Goal: Find specific page/section: Find specific page/section

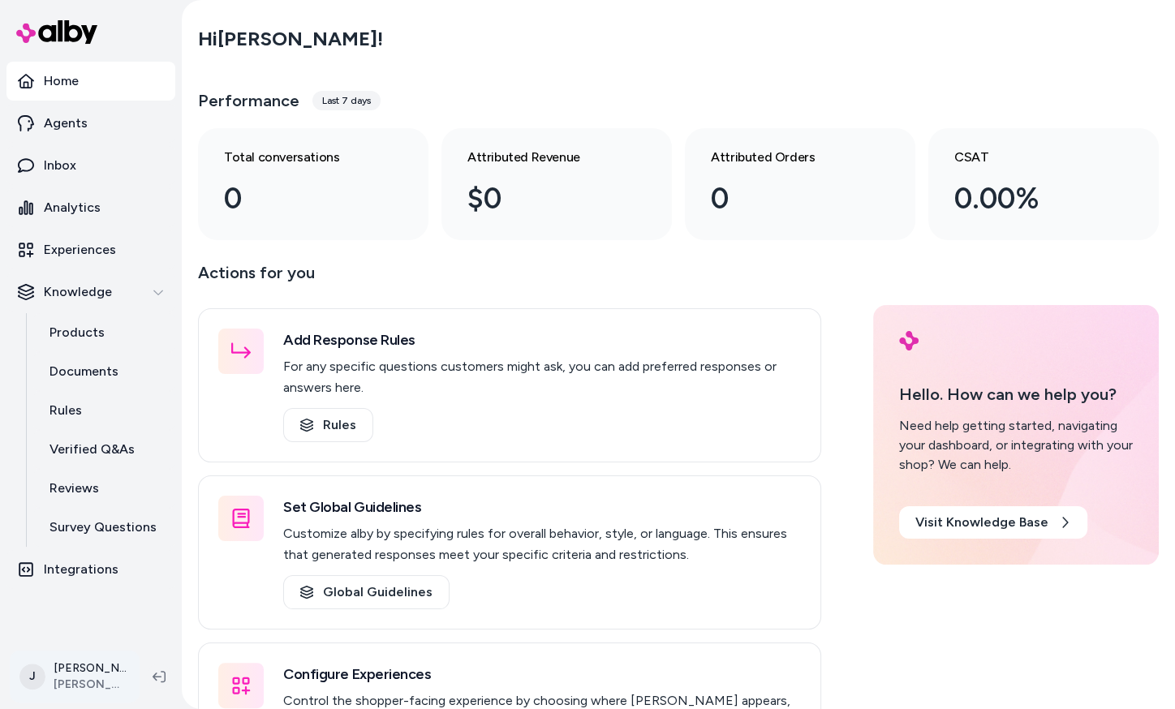
click at [81, 668] on html "Home Agents Inbox Analytics Experiences Knowledge Products Documents Rules Veri…" at bounding box center [587, 354] width 1175 height 709
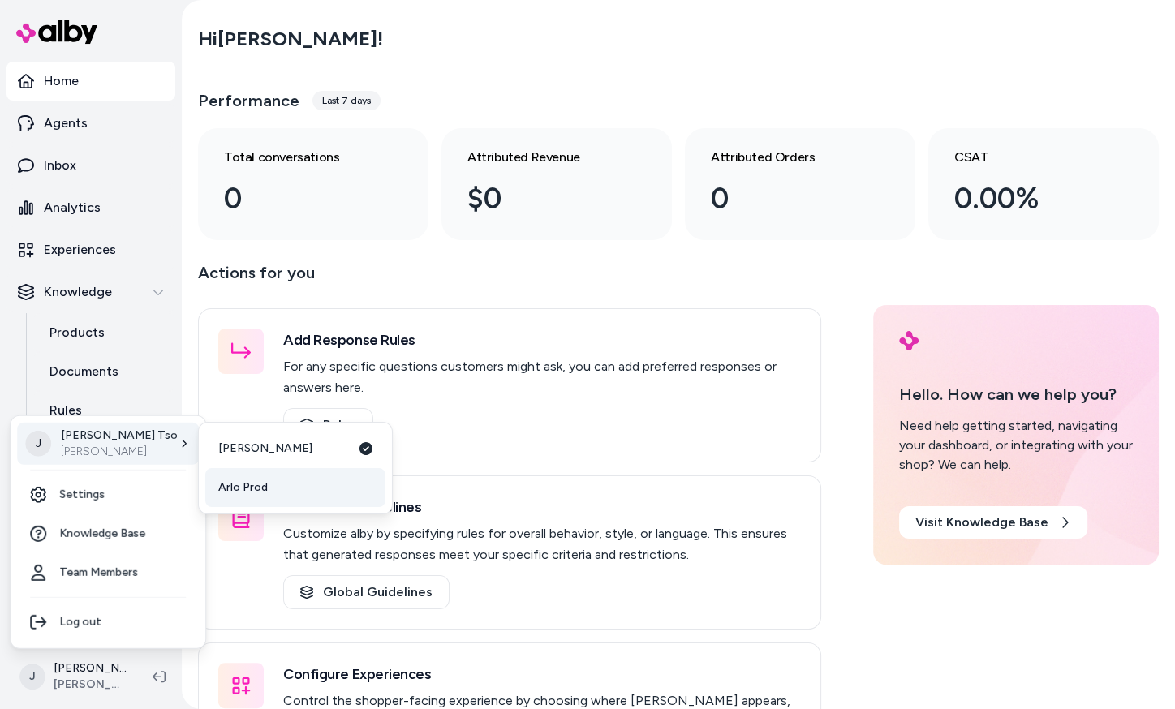
click at [232, 480] on span "Arlo Prod" at bounding box center [242, 488] width 49 height 16
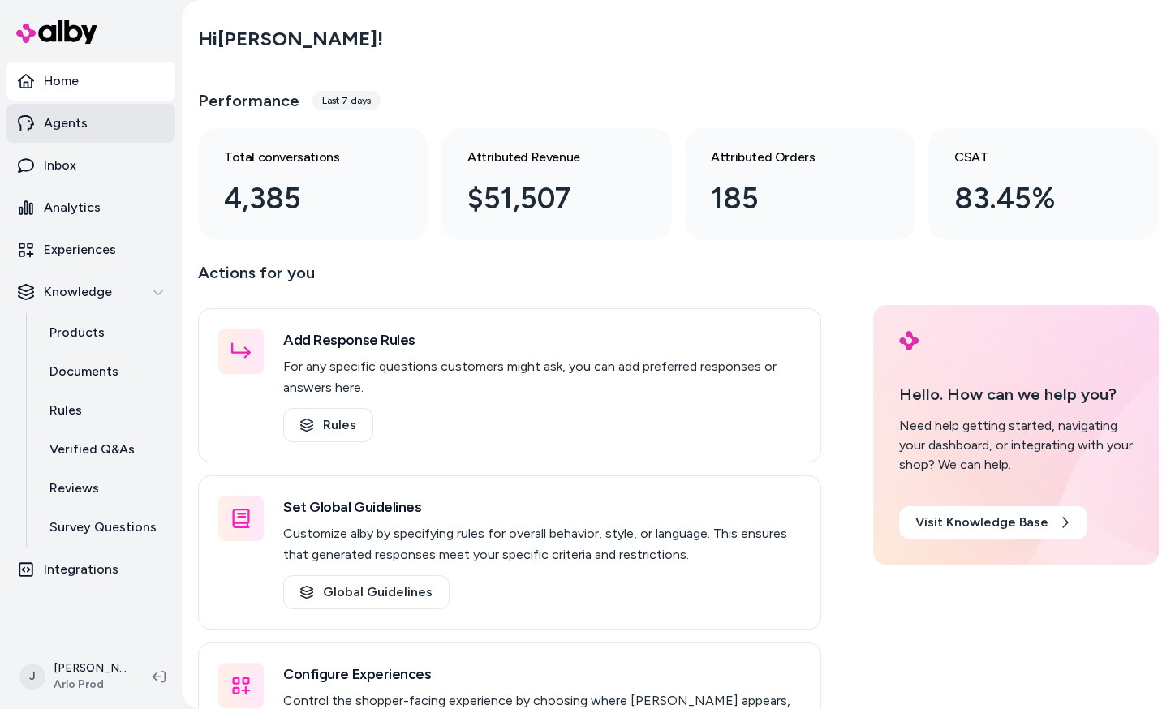
click at [88, 138] on link "Agents" at bounding box center [90, 123] width 169 height 39
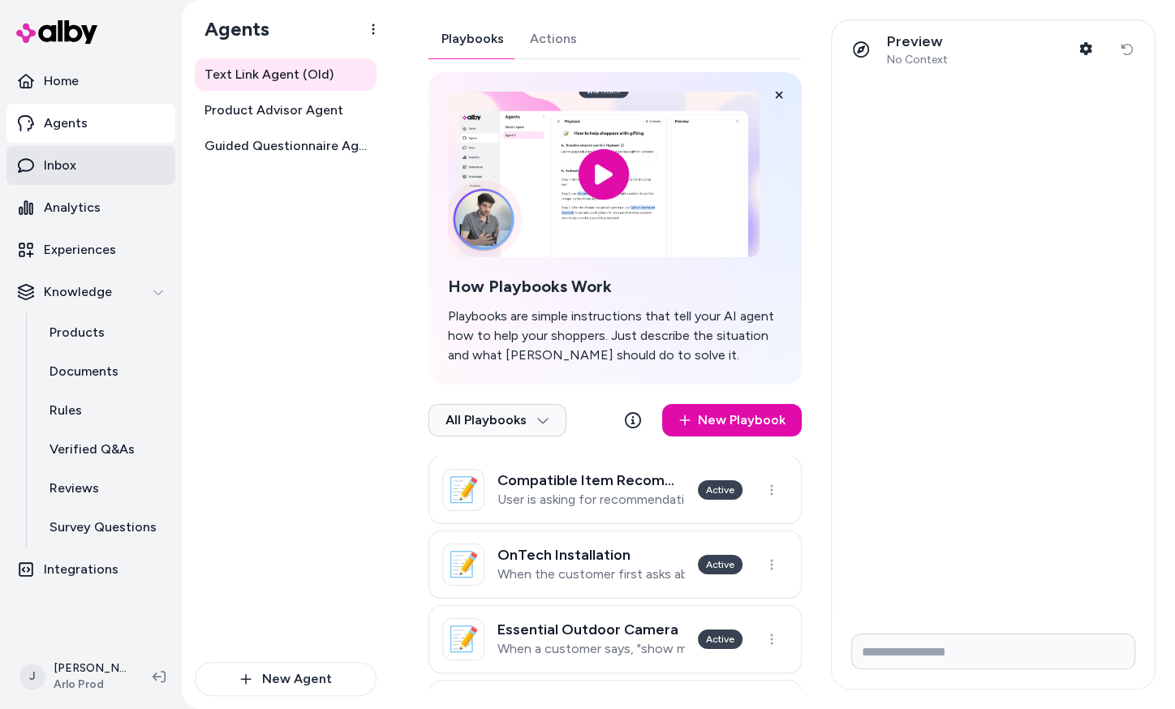
click at [83, 178] on link "Inbox" at bounding box center [90, 165] width 169 height 39
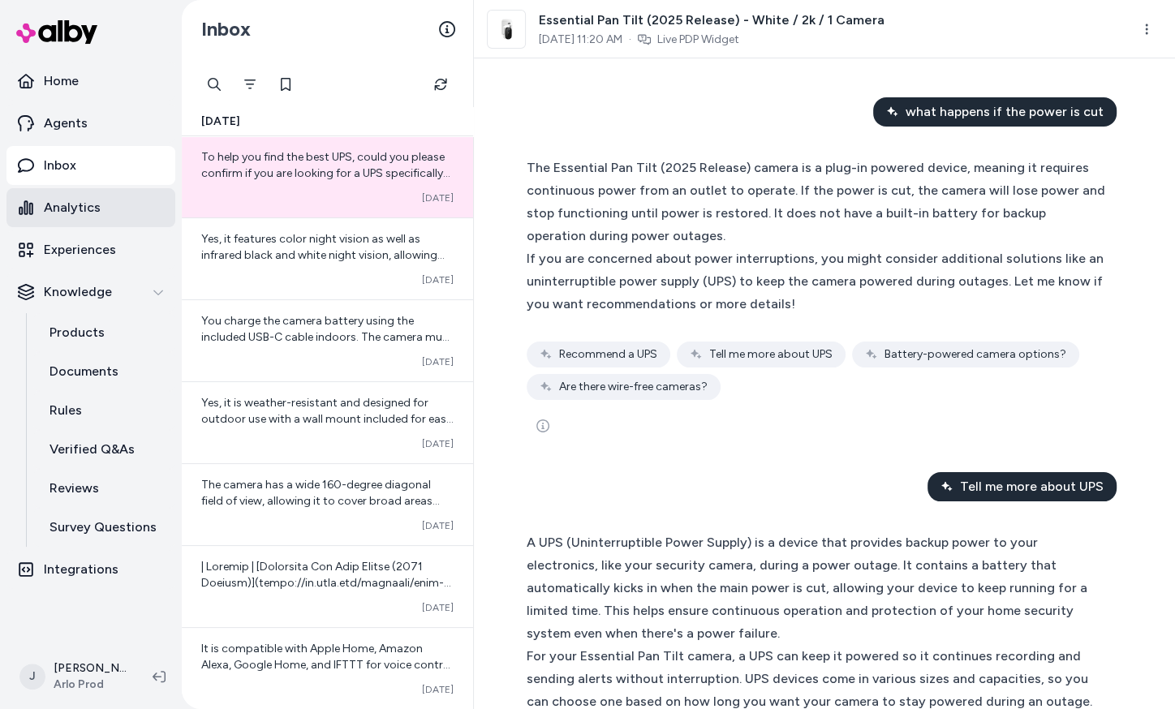
click at [84, 226] on link "Analytics" at bounding box center [90, 207] width 169 height 39
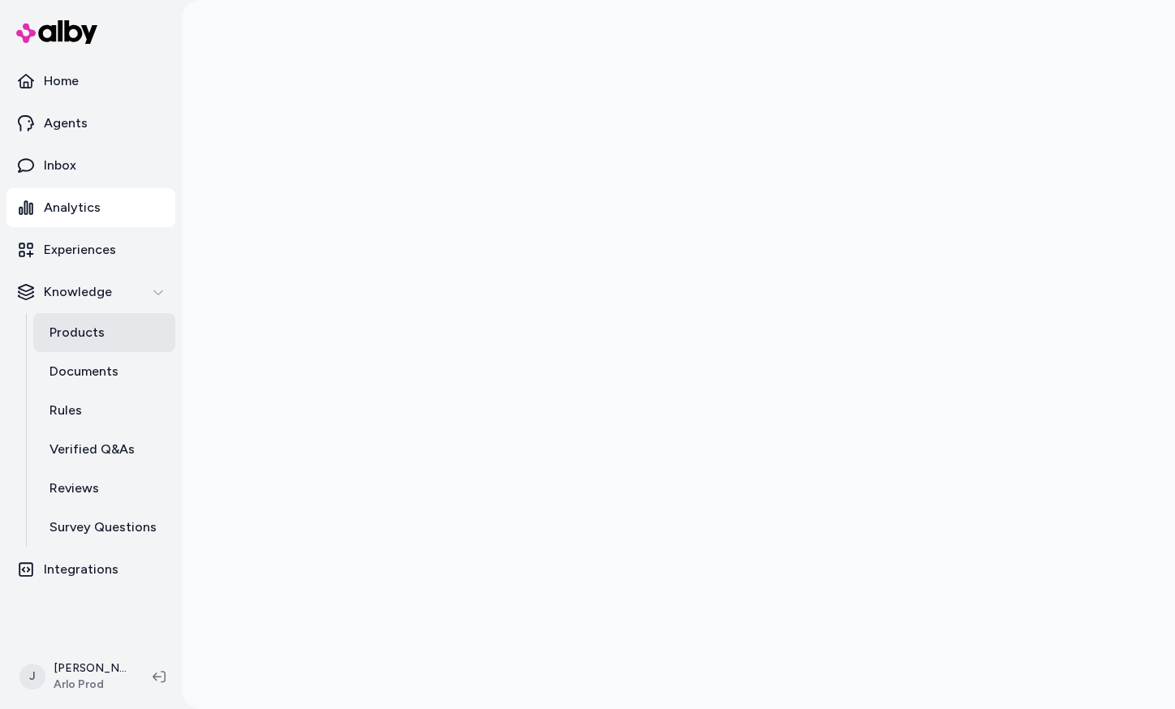
click at [94, 338] on p "Products" at bounding box center [76, 332] width 55 height 19
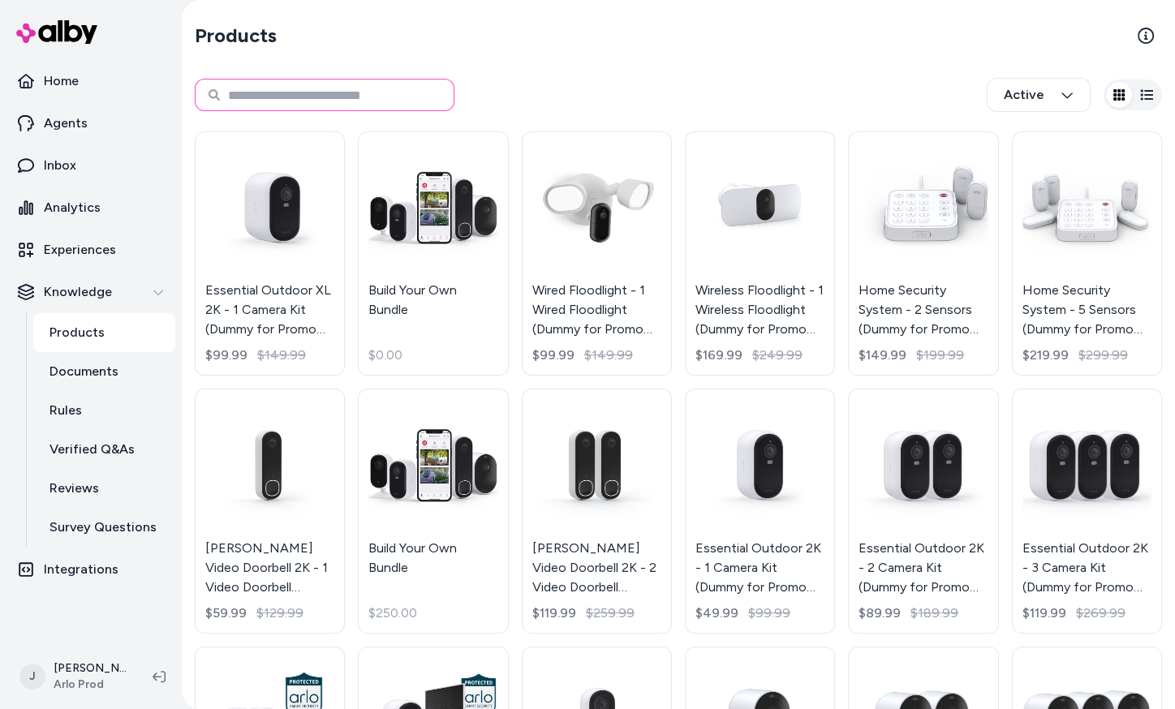
click at [365, 102] on input at bounding box center [325, 95] width 260 height 32
type input "**********"
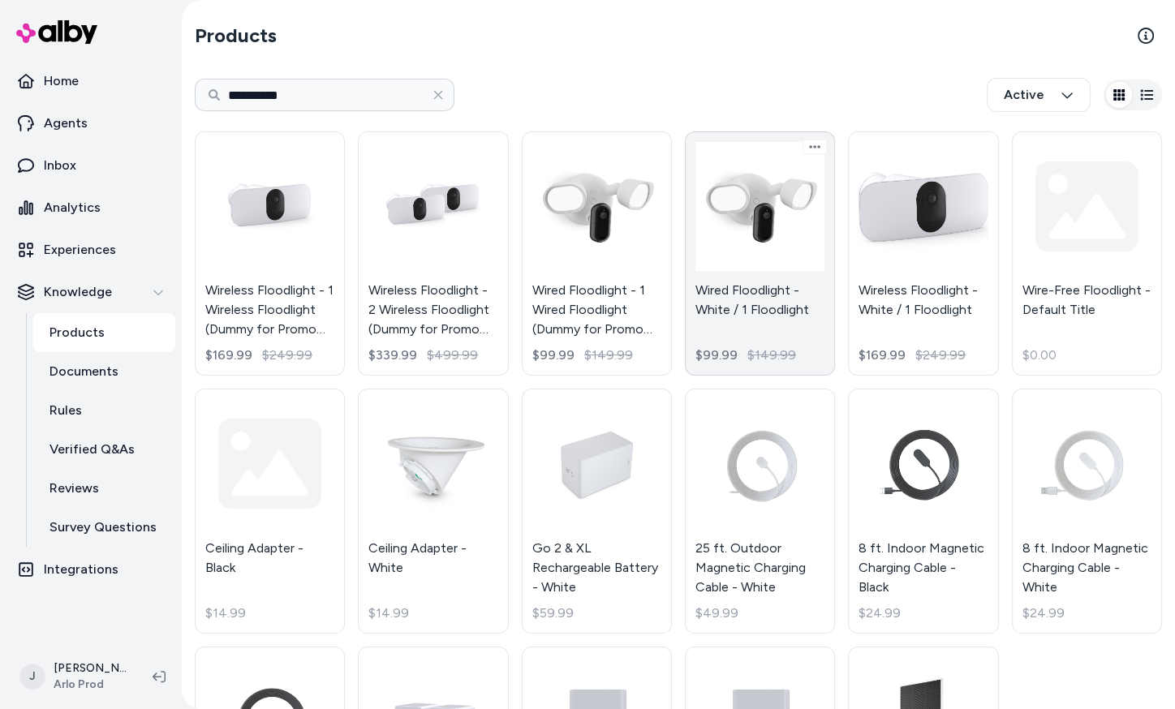
click at [729, 282] on link "Wired Floodlight - White / 1 Floodlight $99.99 $149.99" at bounding box center [760, 253] width 150 height 244
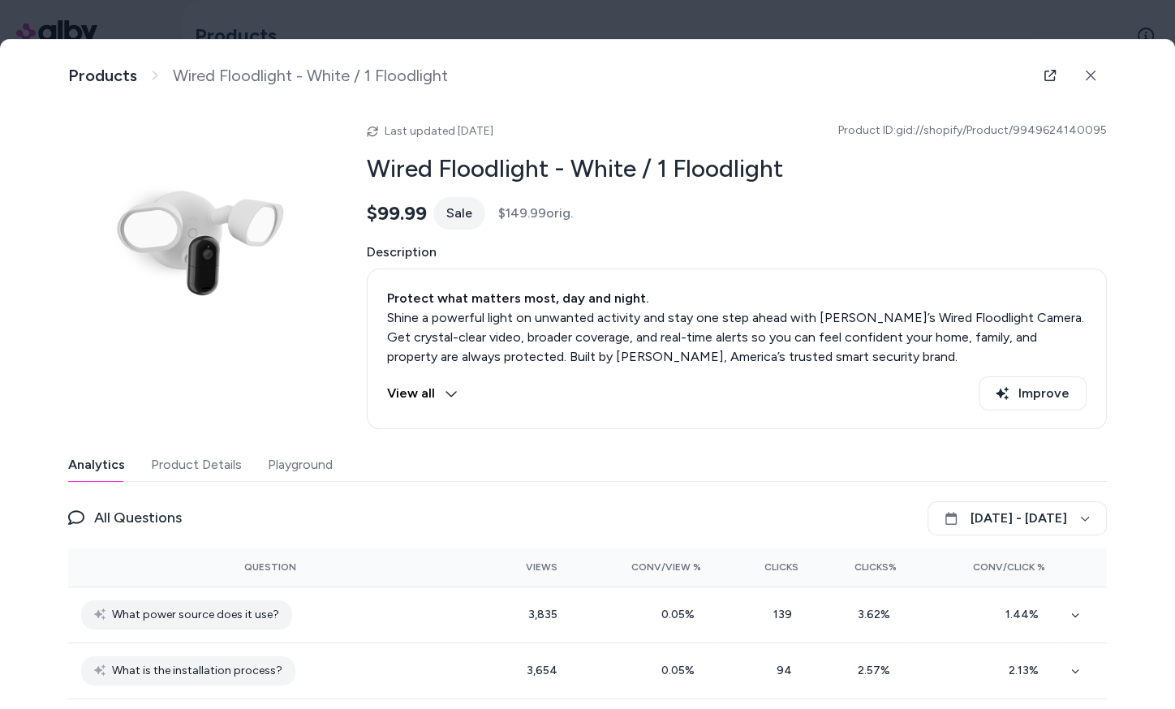
click at [180, 463] on button "Product Details" at bounding box center [196, 465] width 91 height 32
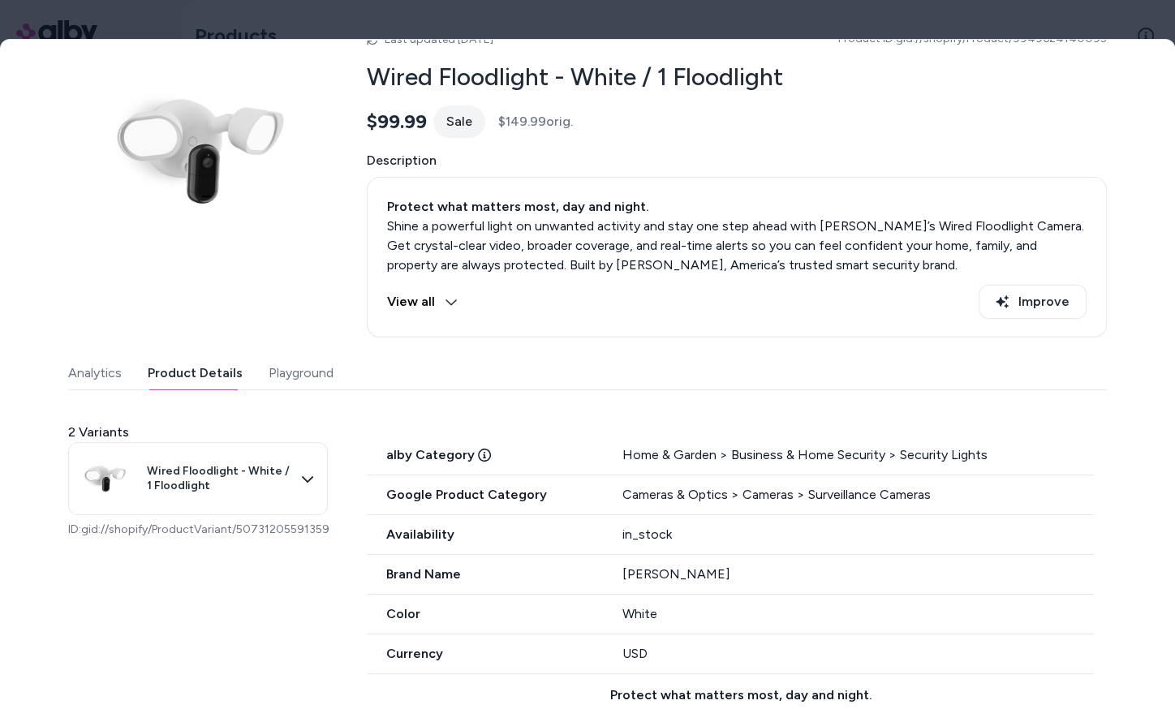
scroll to position [127, 0]
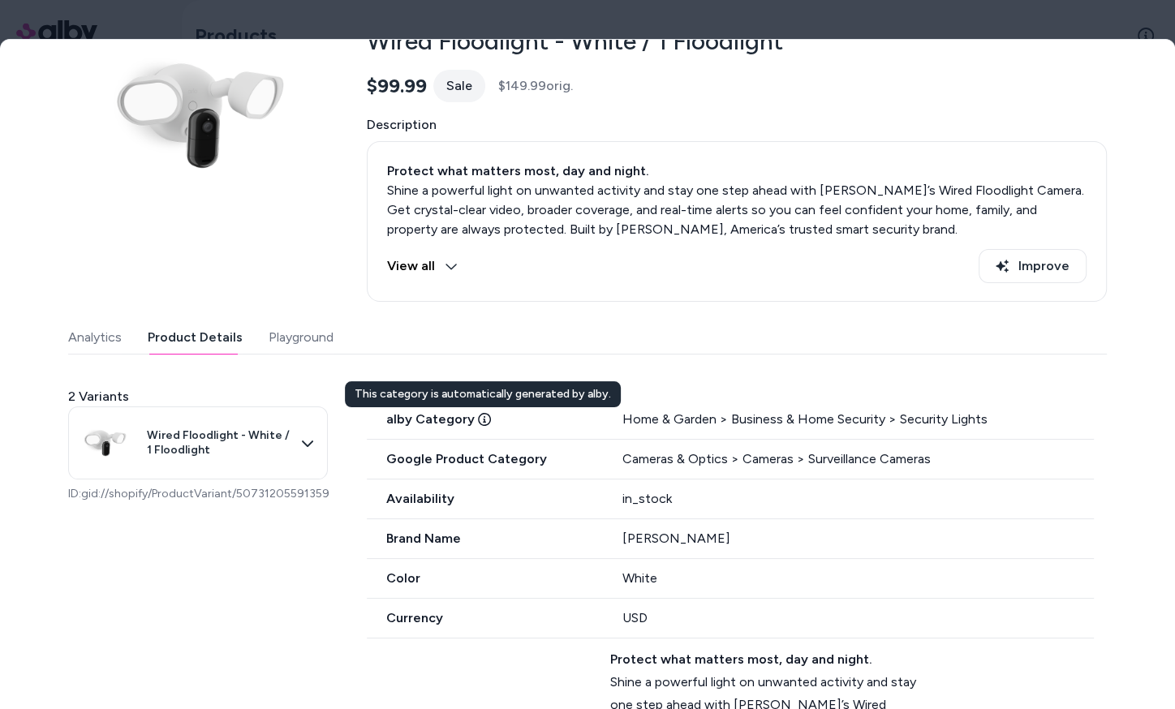
click at [480, 417] on icon at bounding box center [484, 419] width 13 height 13
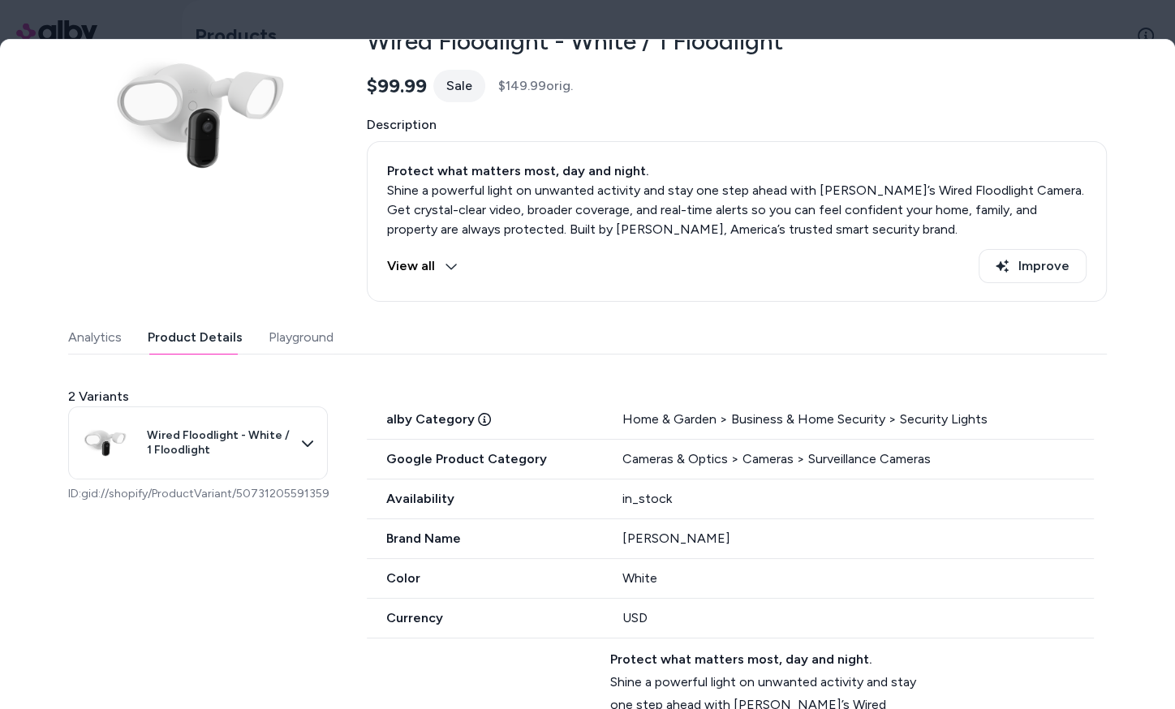
click at [690, 428] on div "alby Category Home & Garden > Business & Home Security > Security Lights" at bounding box center [730, 420] width 727 height 40
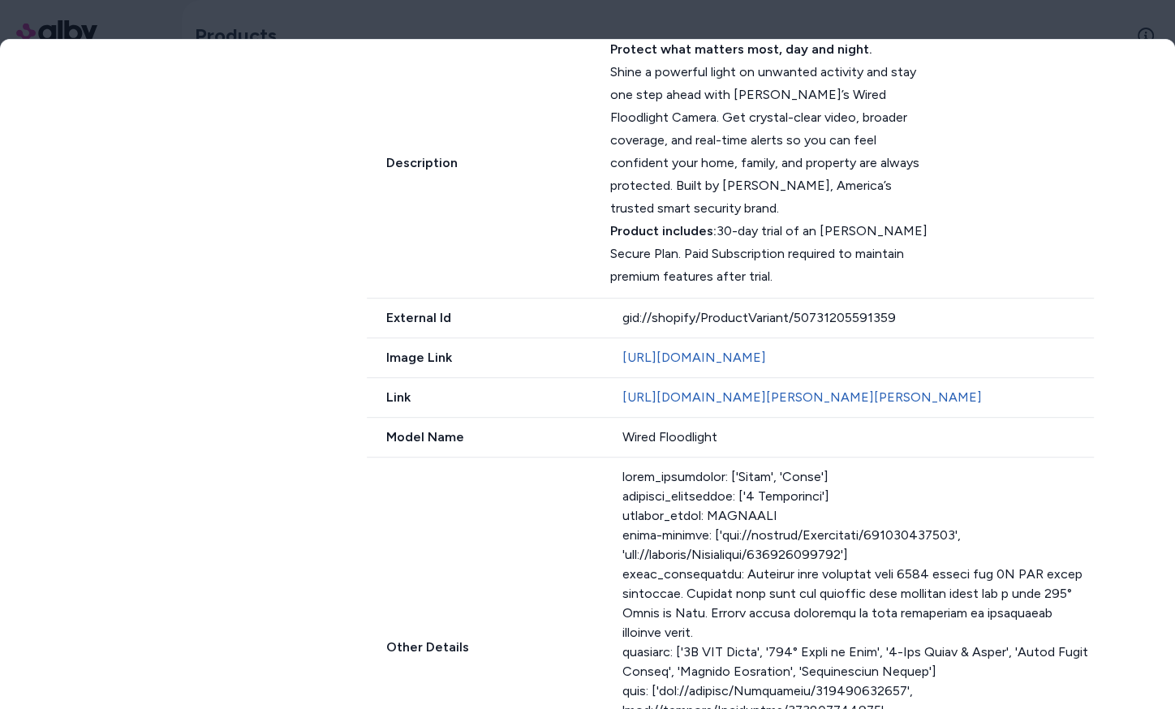
scroll to position [0, 0]
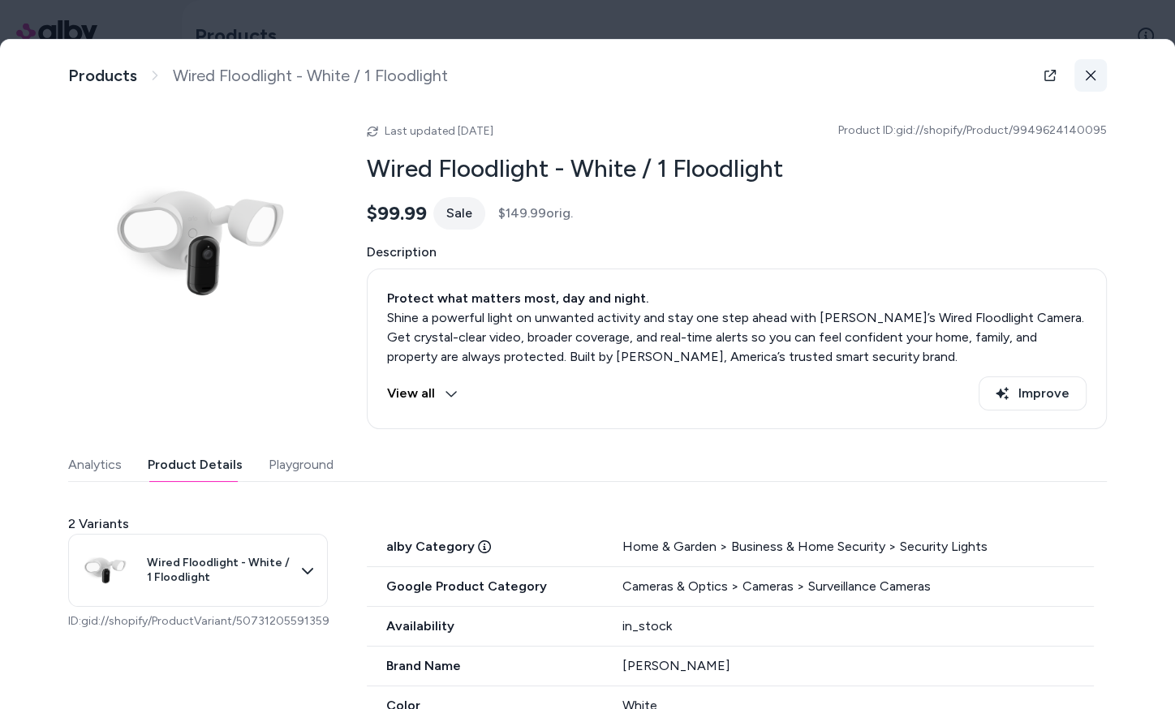
click at [1081, 75] on button at bounding box center [1090, 75] width 32 height 32
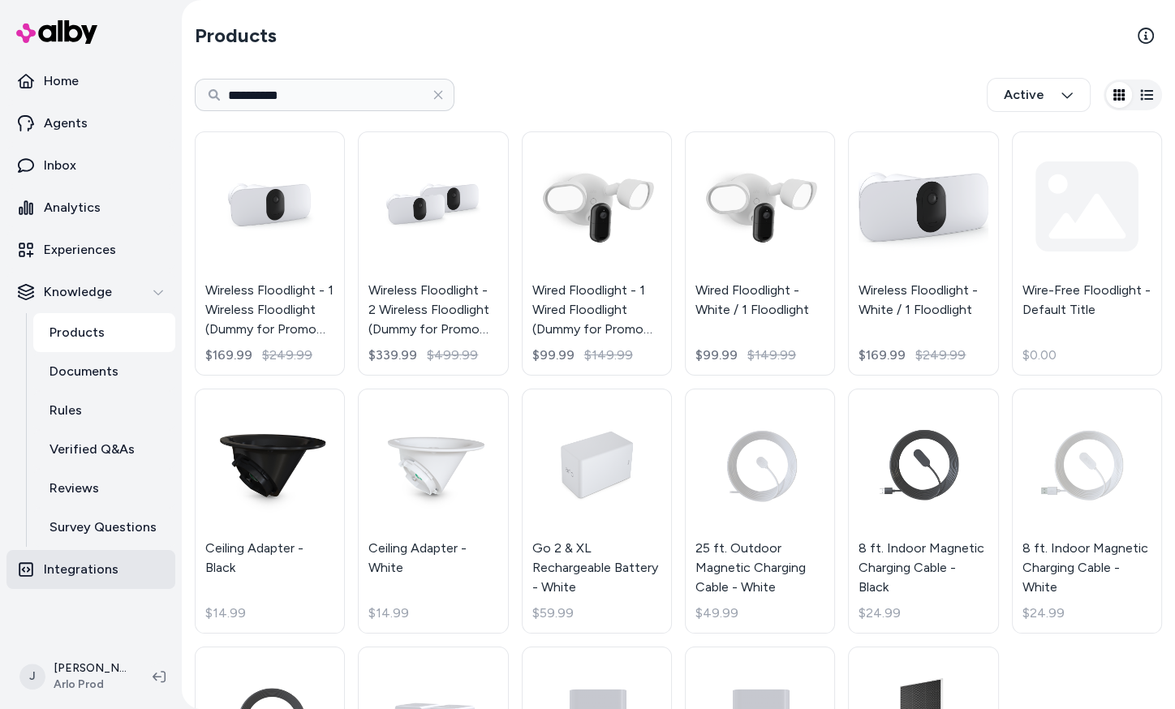
click at [80, 563] on p "Integrations" at bounding box center [81, 569] width 75 height 19
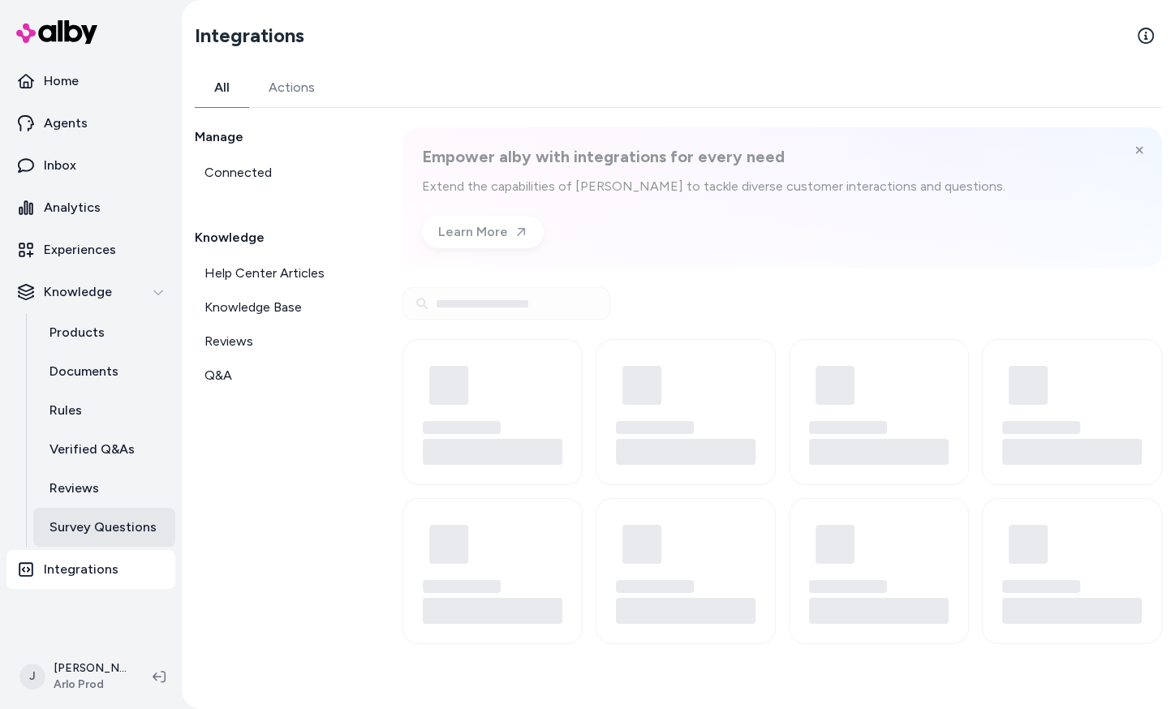
click at [86, 537] on link "Survey Questions" at bounding box center [104, 527] width 142 height 39
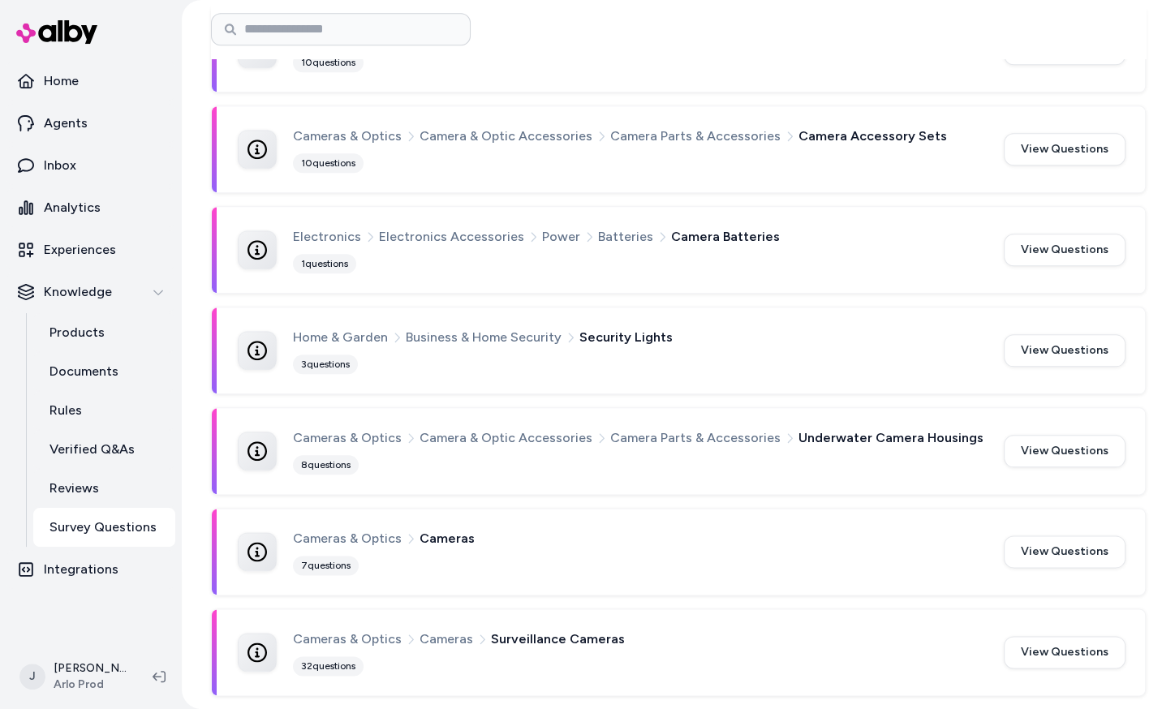
scroll to position [1475, 0]
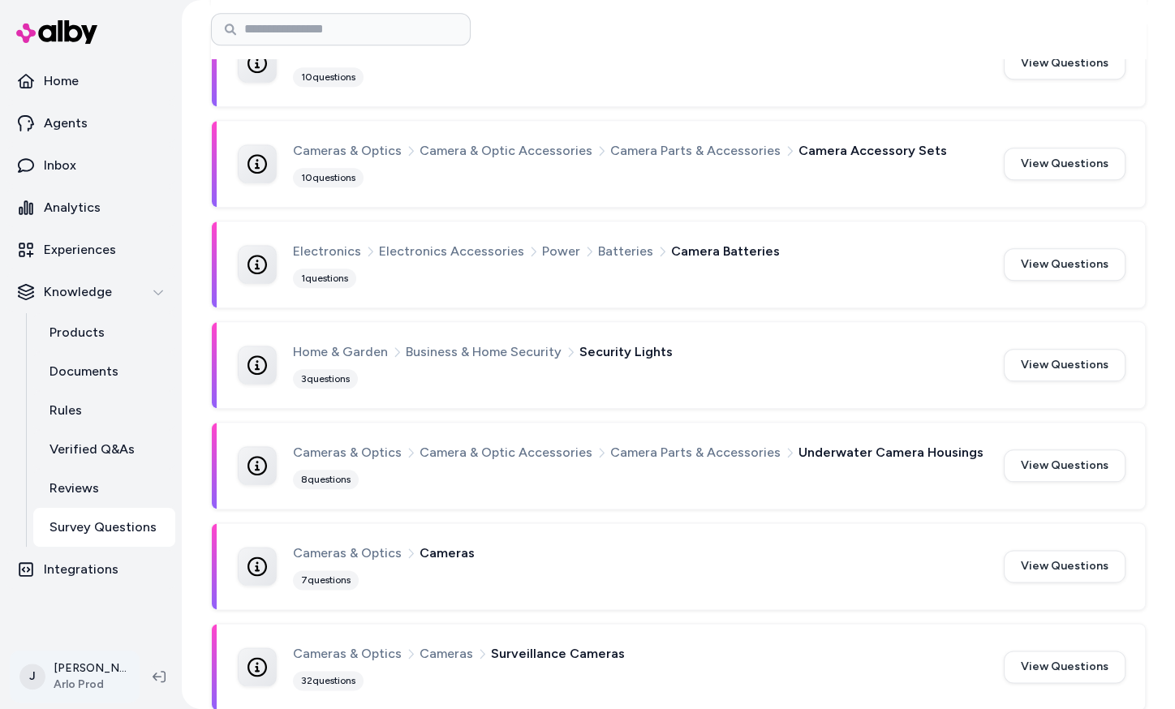
click at [73, 666] on html "Home Agents Inbox Analytics Experiences Knowledge Products Documents Rules Veri…" at bounding box center [587, 354] width 1175 height 709
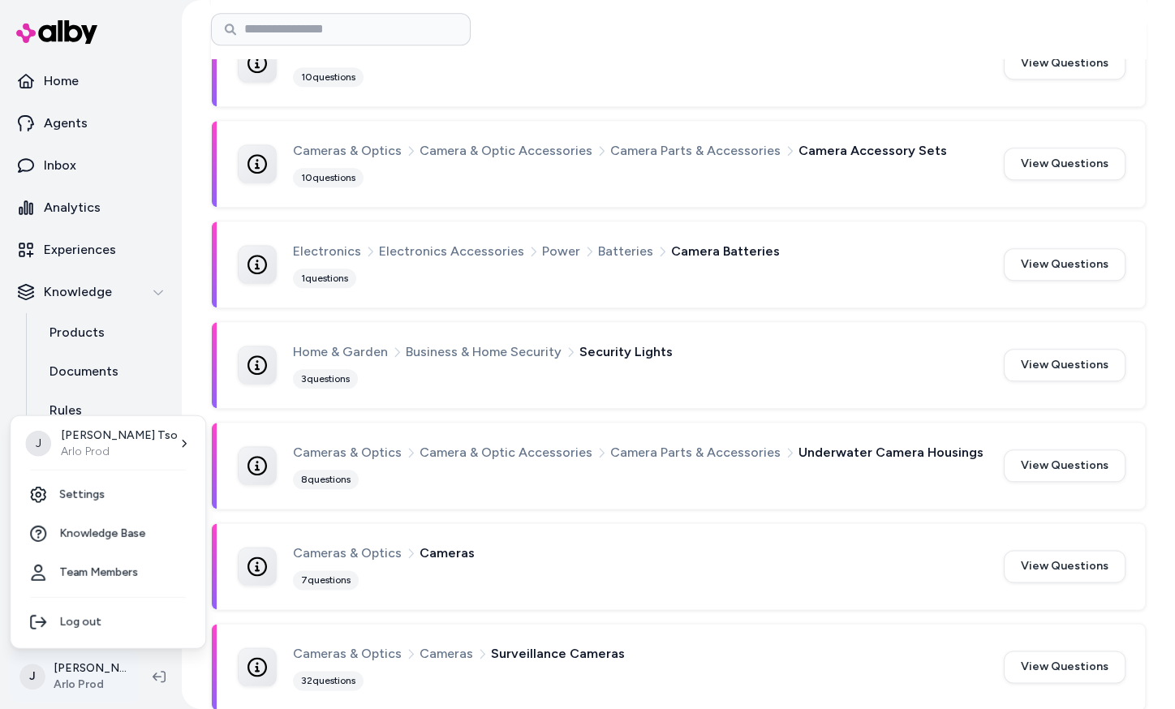
click at [71, 685] on html "Home Agents Inbox Analytics Experiences Knowledge Products Documents Rules Veri…" at bounding box center [587, 354] width 1175 height 709
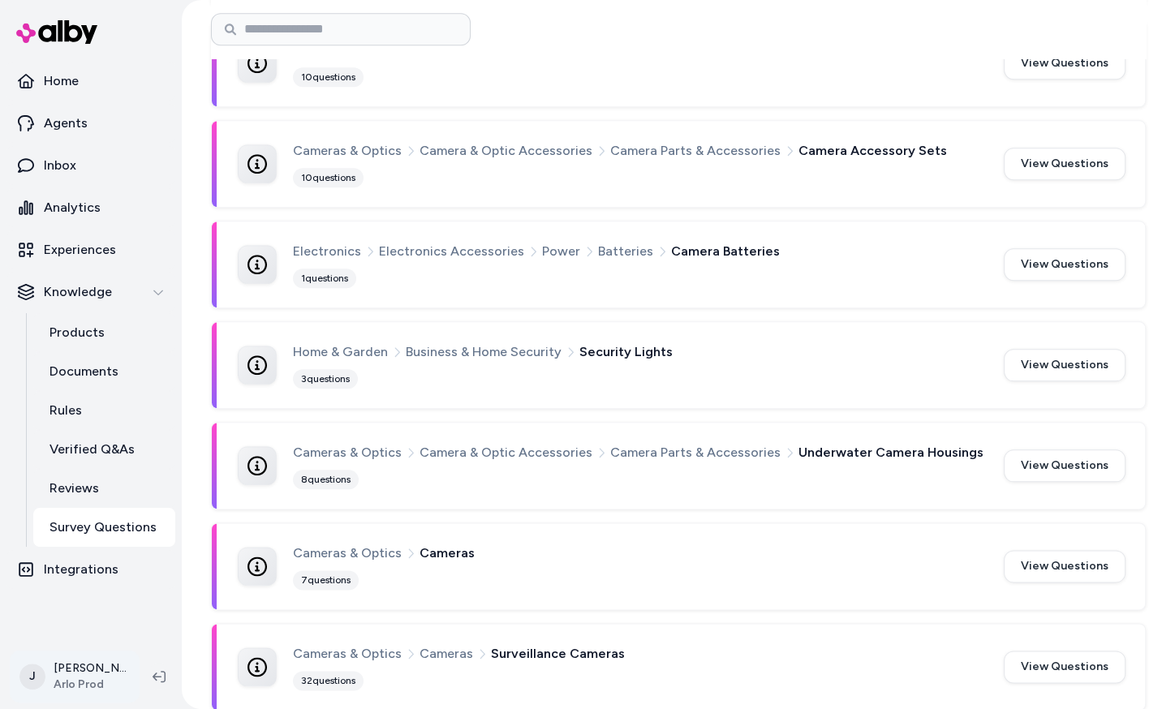
click at [71, 685] on html "Home Agents Inbox Analytics Experiences Knowledge Products Documents Rules Veri…" at bounding box center [587, 354] width 1175 height 709
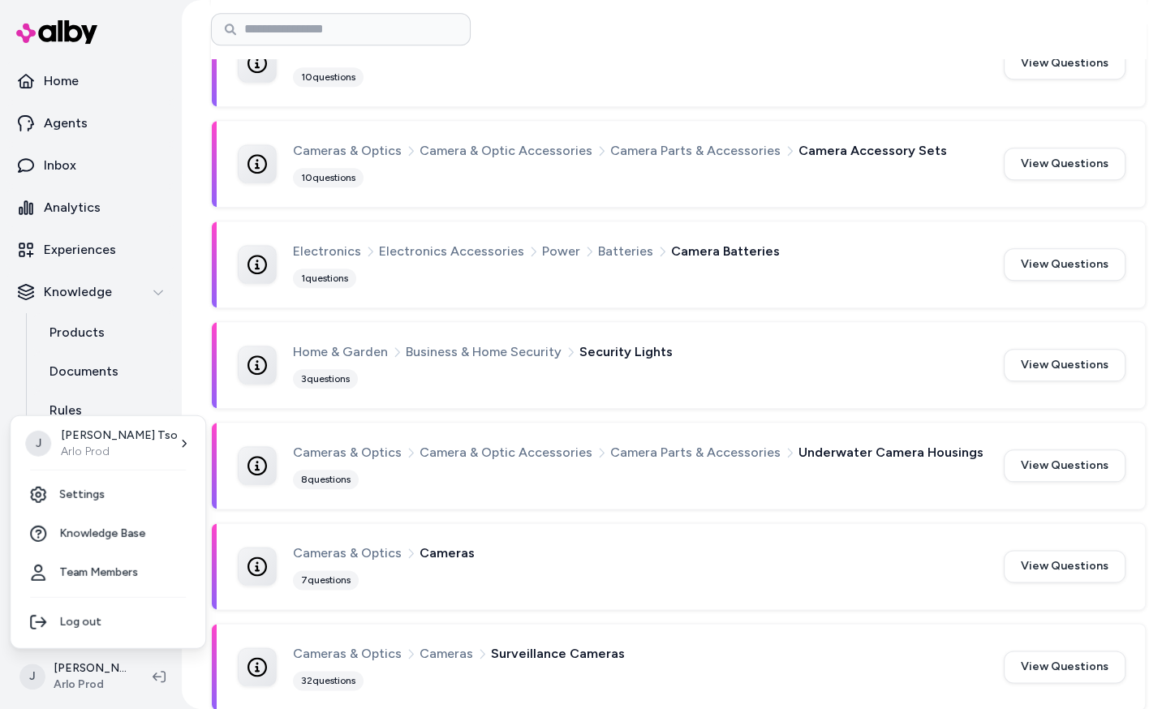
click at [71, 685] on html "Home Agents Inbox Analytics Experiences Knowledge Products Documents Rules Veri…" at bounding box center [587, 354] width 1175 height 709
click at [87, 667] on html "Home Agents Inbox Analytics Experiences Knowledge Products Documents Rules Veri…" at bounding box center [587, 354] width 1175 height 709
click at [68, 92] on html "Home Agents Inbox Analytics Experiences Knowledge Products Documents Rules Veri…" at bounding box center [587, 354] width 1175 height 709
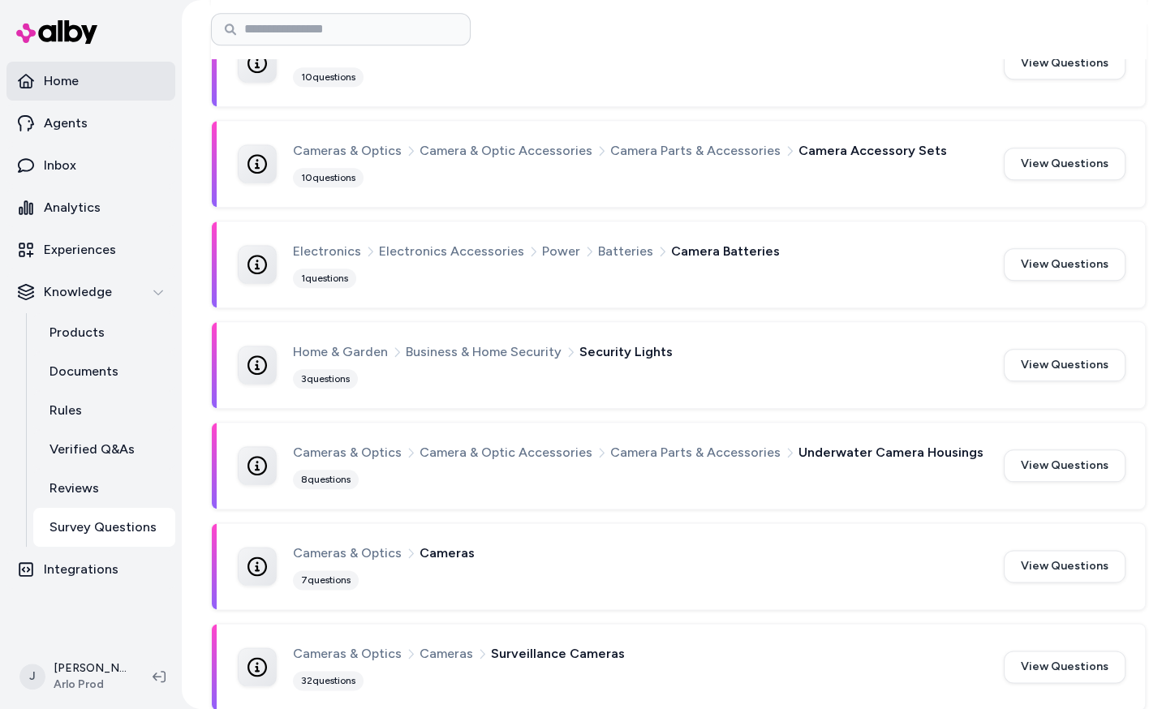
click at [67, 69] on link "Home" at bounding box center [90, 81] width 169 height 39
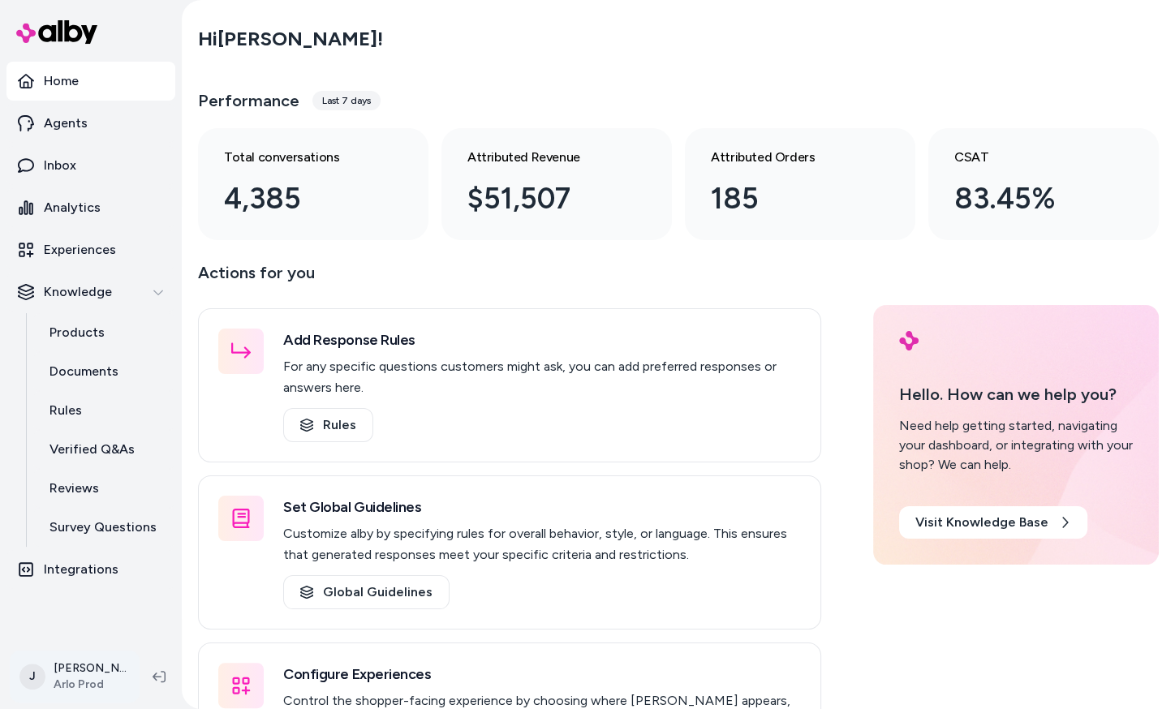
click at [119, 686] on html "Home Agents Inbox Analytics Experiences Knowledge Products Documents Rules Veri…" at bounding box center [587, 354] width 1175 height 709
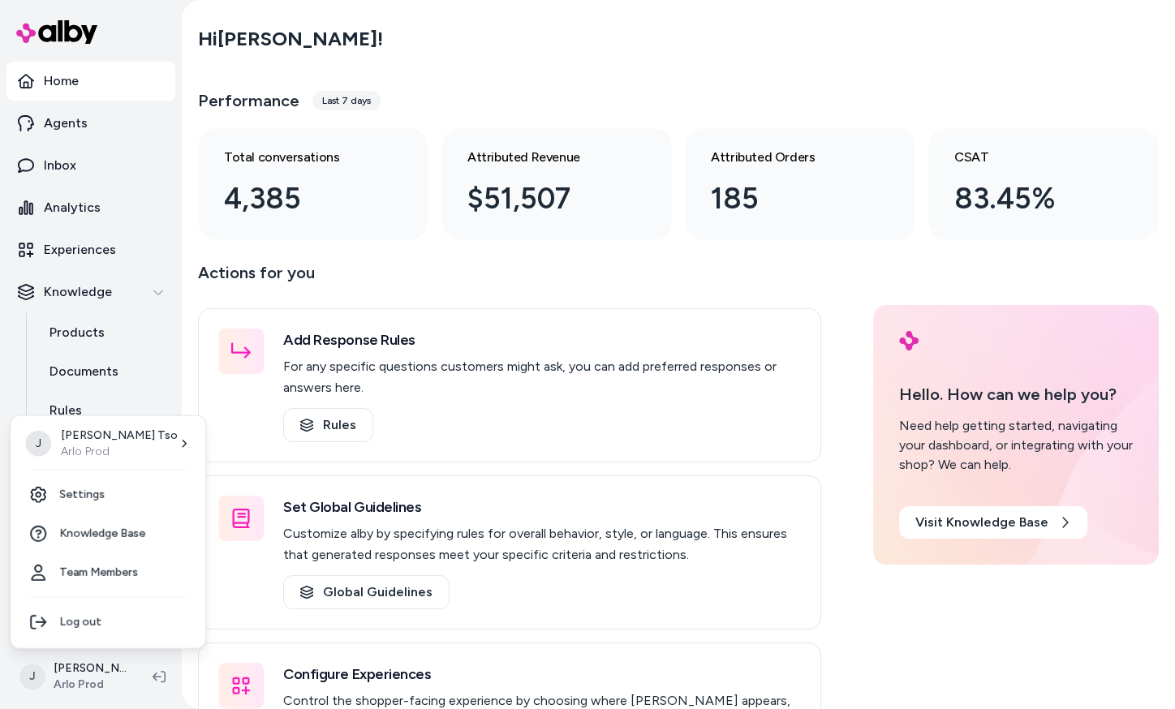
click at [1103, 287] on html "Home Agents Inbox Analytics Experiences Knowledge Products Documents Rules Veri…" at bounding box center [587, 354] width 1175 height 709
